Goal: Information Seeking & Learning: Learn about a topic

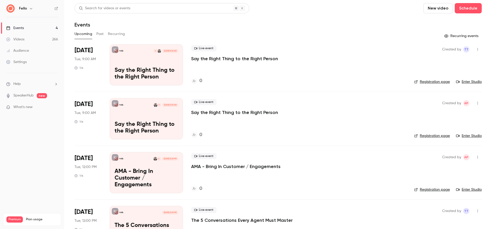
click at [114, 8] on div "Search for videos or events" at bounding box center [104, 8] width 51 height 5
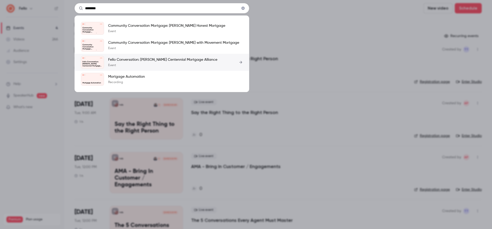
type input "********"
click at [167, 58] on p "Fello Conversation: [PERSON_NAME] Centennial Mortgage Alliance" at bounding box center [162, 59] width 109 height 5
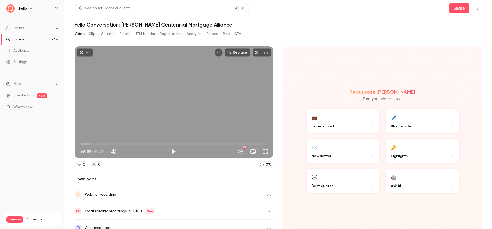
scroll to position [7, 0]
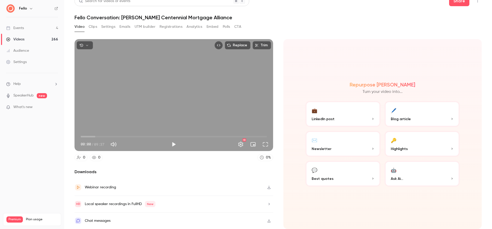
click at [411, 149] on p "Highlights" at bounding box center [422, 148] width 63 height 5
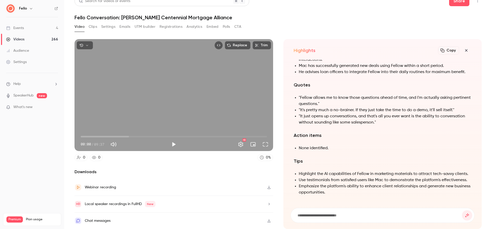
click at [449, 50] on button "Copy" at bounding box center [448, 50] width 21 height 8
click at [166, 1] on div "Search for videos or events" at bounding box center [162, 1] width 175 height 10
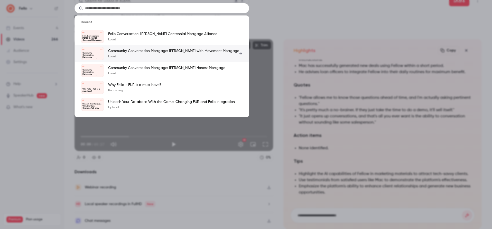
click at [171, 50] on p "Community Conversation Mortgage: [PERSON_NAME] with Movement Mortgage" at bounding box center [173, 50] width 131 height 5
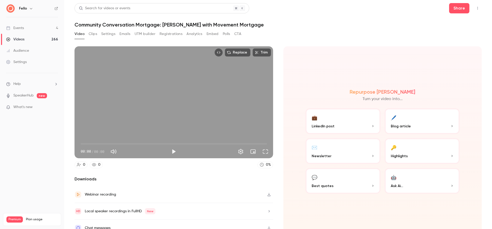
click at [413, 156] on p "Highlights" at bounding box center [422, 155] width 63 height 5
click at [407, 153] on span "Highlights" at bounding box center [399, 155] width 17 height 5
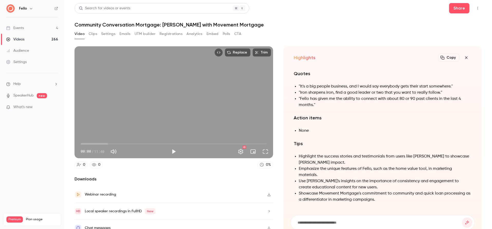
click at [449, 59] on button "Copy" at bounding box center [448, 57] width 21 height 8
click at [159, 11] on div "Search for videos or events" at bounding box center [162, 8] width 175 height 10
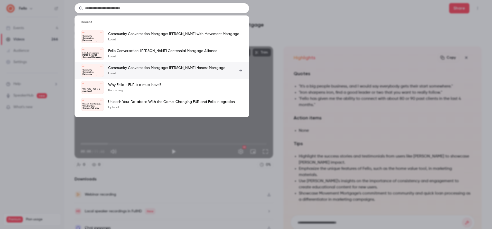
click at [170, 66] on p "Community Conversation Mortgage: [PERSON_NAME] Honest Mortgage" at bounding box center [166, 67] width 117 height 5
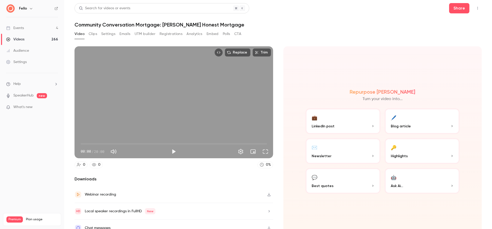
click at [405, 156] on span "Highlights" at bounding box center [399, 155] width 17 height 5
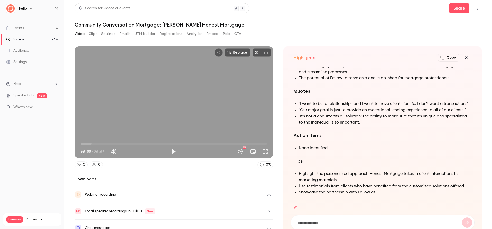
scroll to position [7, 0]
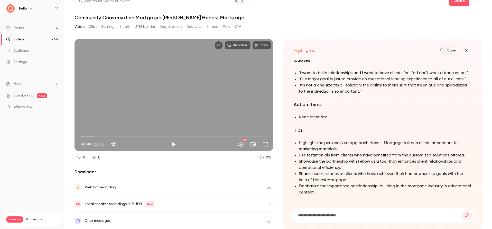
click at [451, 51] on button "Copy" at bounding box center [448, 50] width 21 height 8
